Goal: Register for event/course

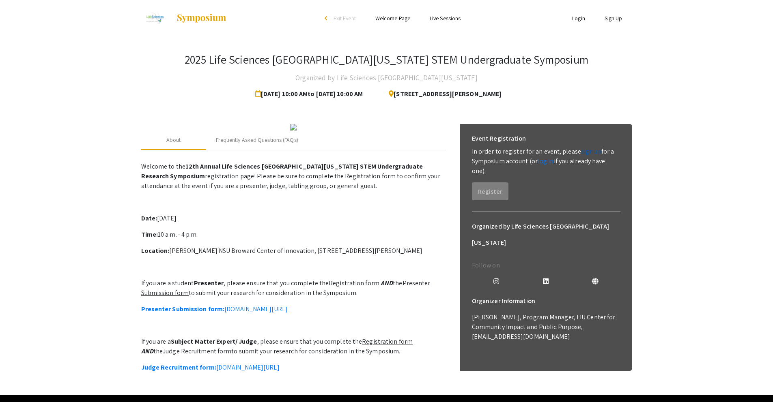
click at [581, 152] on link "sign up" at bounding box center [591, 151] width 20 height 9
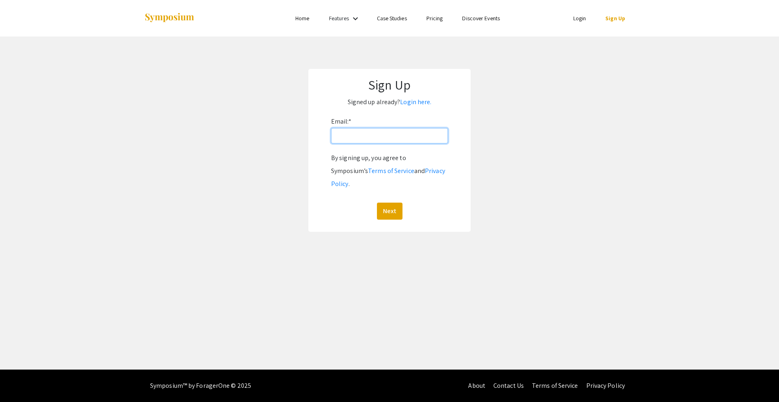
click at [356, 141] on input "Email: *" at bounding box center [389, 135] width 117 height 15
drag, startPoint x: 417, startPoint y: 133, endPoint x: 324, endPoint y: 134, distance: 93.3
click at [324, 134] on form "Email: * aryansrathi24@gmail.com By signing up, you agree to Symposium’s Terms …" at bounding box center [389, 167] width 146 height 105
type input "[EMAIL_ADDRESS][DOMAIN_NAME]"
click at [395, 203] on button "Next" at bounding box center [390, 211] width 26 height 17
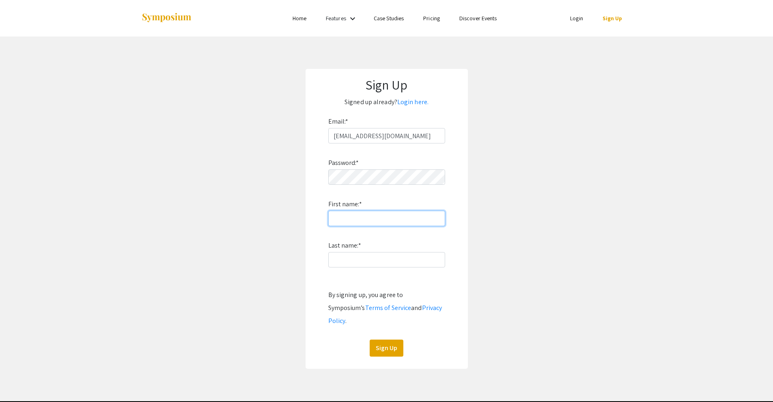
click at [375, 224] on input "First name: *" at bounding box center [386, 218] width 117 height 15
type input "Aryan"
type input "Rathi"
click at [397, 340] on button "Sign Up" at bounding box center [386, 348] width 34 height 17
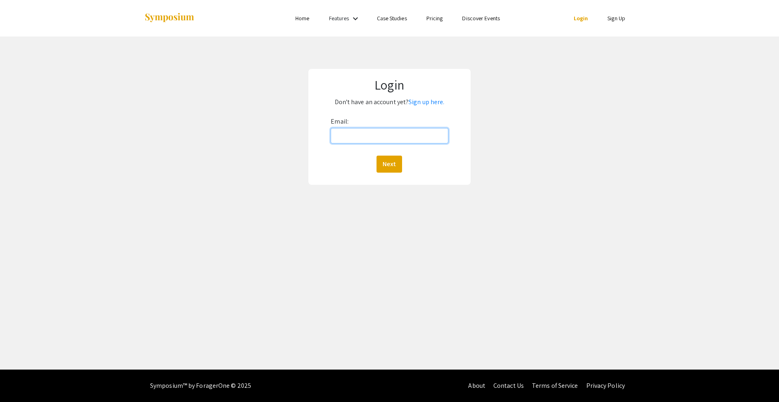
click at [412, 131] on input "Email:" at bounding box center [389, 135] width 117 height 15
type input "[EMAIL_ADDRESS][DOMAIN_NAME]"
click at [397, 165] on button "Next" at bounding box center [389, 164] width 26 height 17
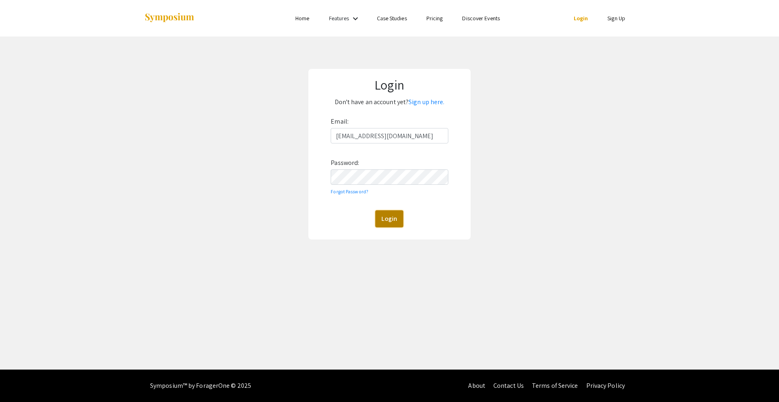
click at [387, 219] on button "Login" at bounding box center [389, 219] width 28 height 17
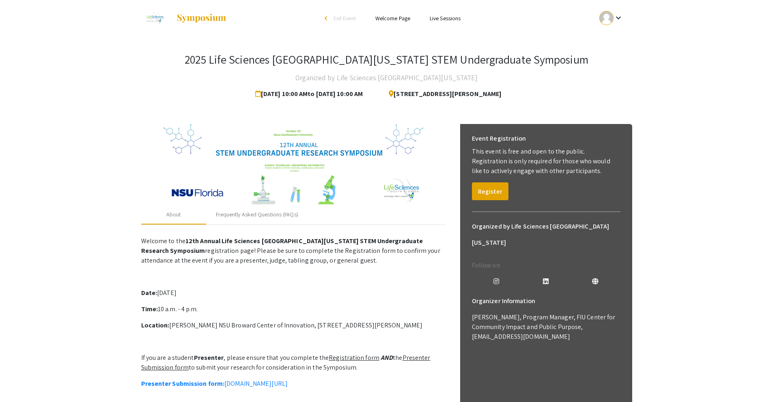
scroll to position [32, 0]
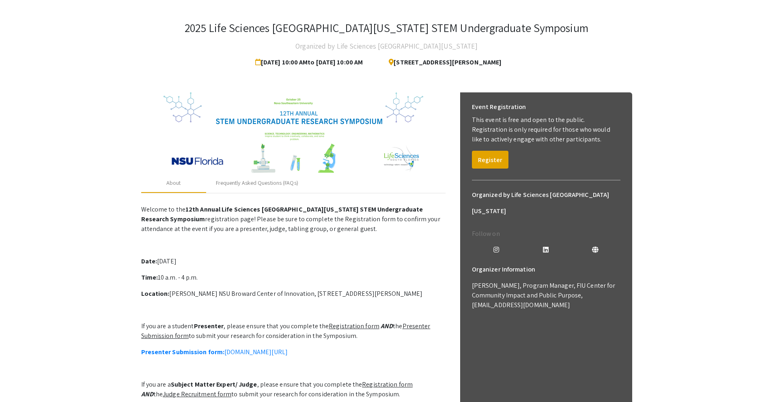
click at [363, 328] on u "Registration form" at bounding box center [354, 326] width 51 height 9
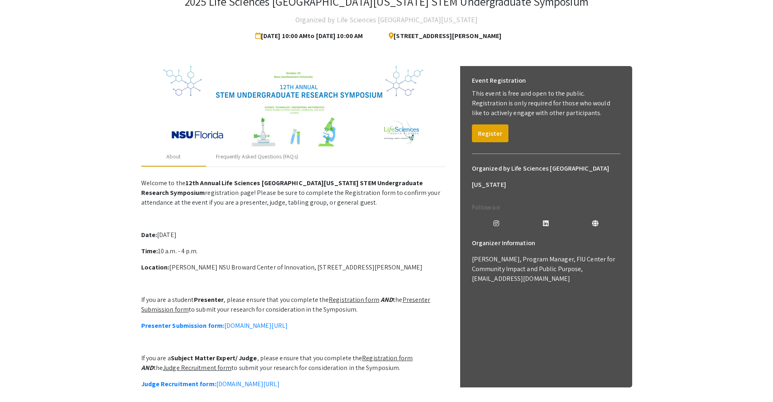
scroll to position [82, 0]
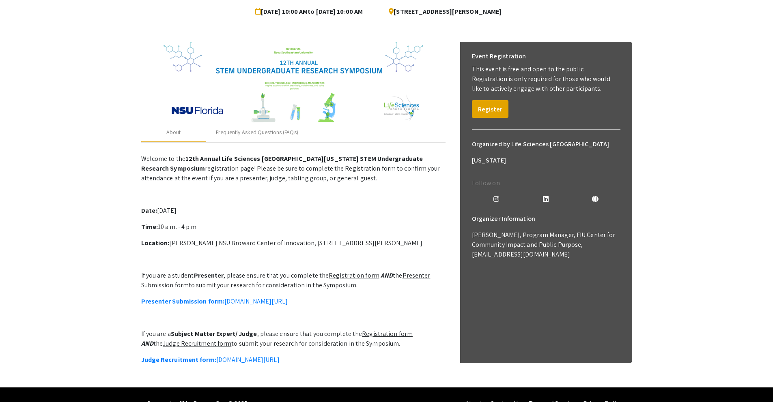
click at [406, 276] on u "Presenter Submission form" at bounding box center [285, 280] width 289 height 18
click at [501, 107] on button "Register" at bounding box center [490, 109] width 37 height 18
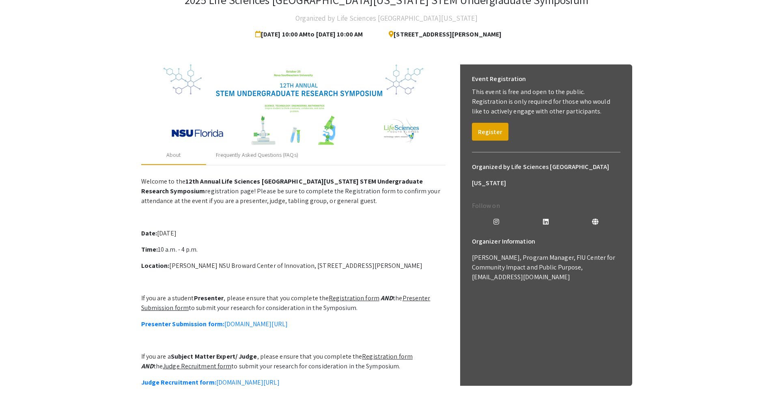
scroll to position [110, 0]
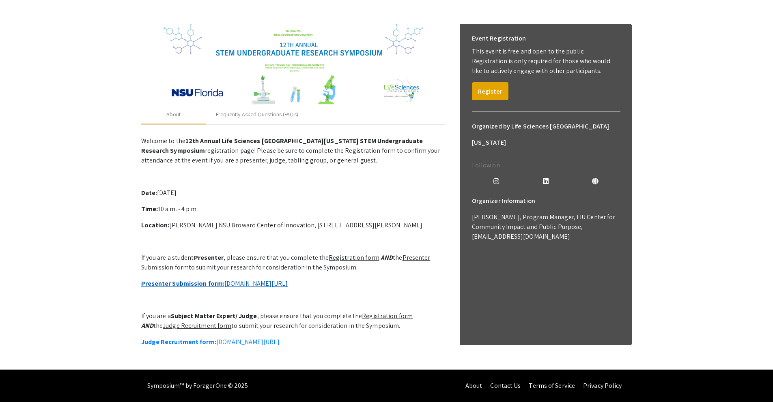
click at [288, 279] on link "Presenter Submission form: [DOMAIN_NAME][URL]" at bounding box center [214, 283] width 146 height 9
